Goal: Navigation & Orientation: Find specific page/section

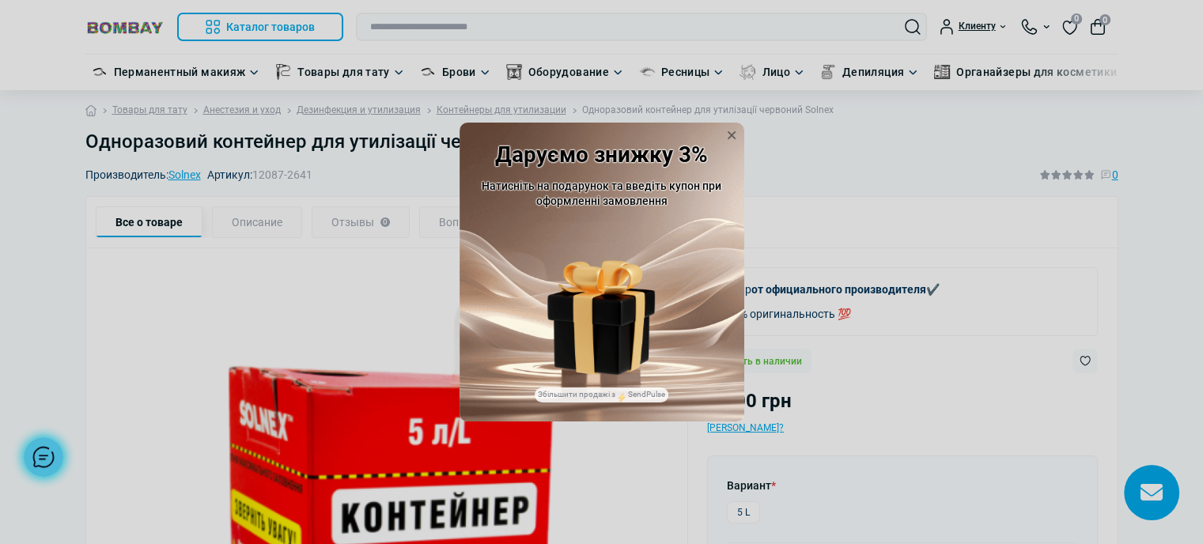
drag, startPoint x: 725, startPoint y: 137, endPoint x: 782, endPoint y: 113, distance: 61.0
click at [725, 137] on icon at bounding box center [732, 135] width 16 height 16
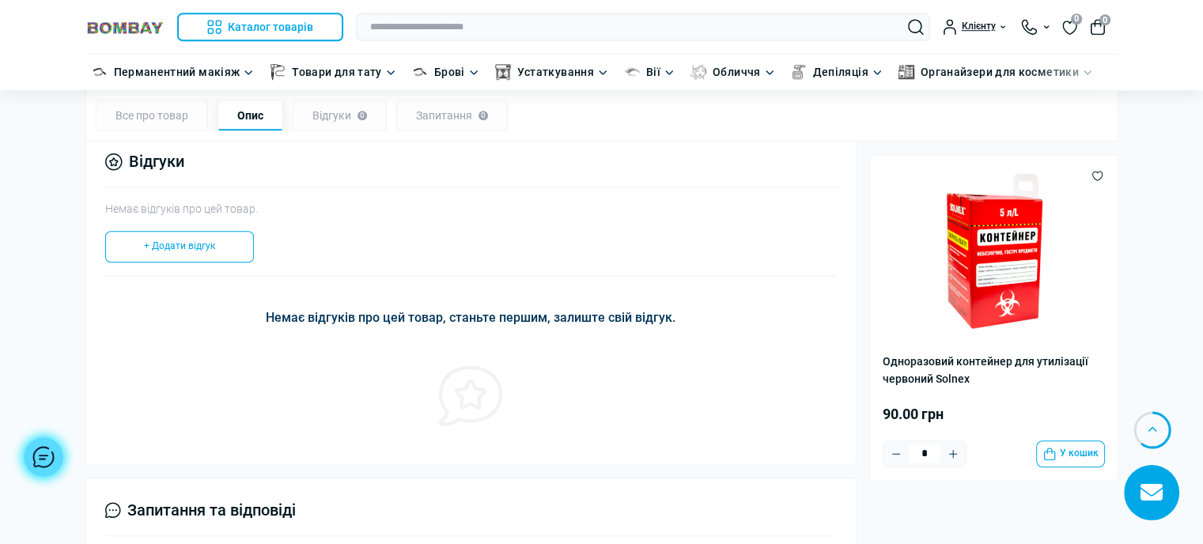
scroll to position [1424, 0]
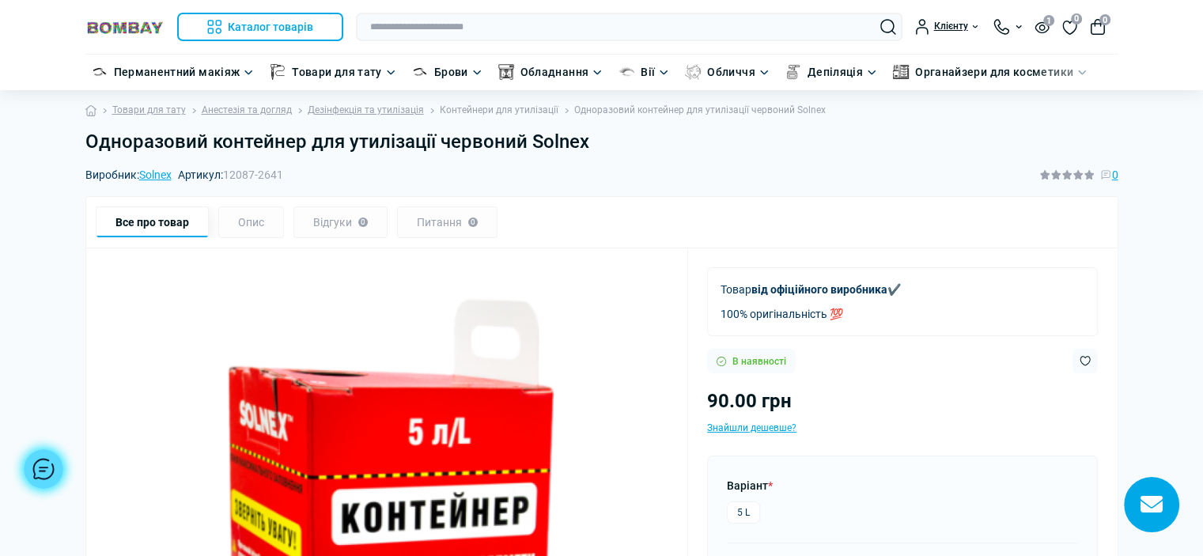
click at [503, 107] on link "Контейнери для утилізації" at bounding box center [499, 110] width 119 height 15
